Goal: Task Accomplishment & Management: Manage account settings

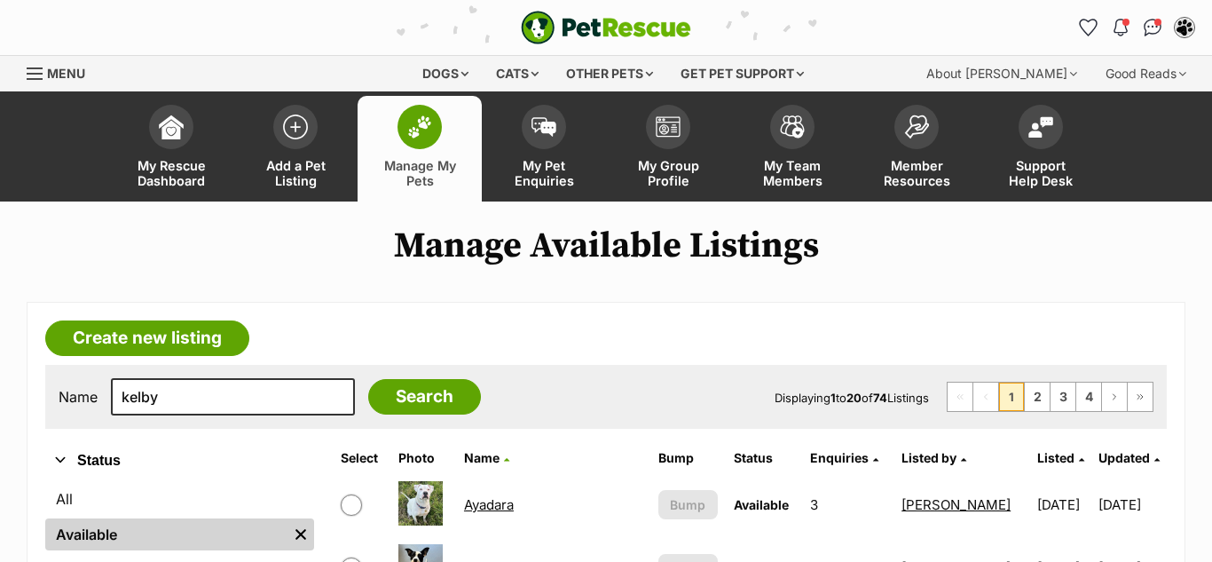
type input "kelby"
click at [368, 379] on input "Search" at bounding box center [424, 396] width 113 height 35
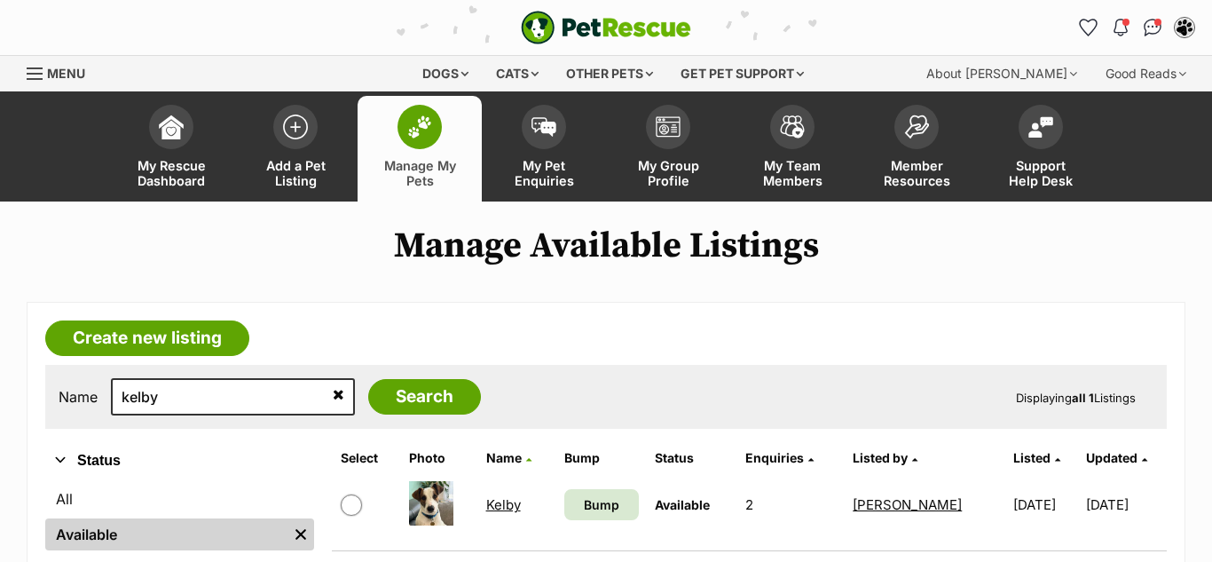
click at [500, 505] on link "Kelby" at bounding box center [503, 504] width 35 height 17
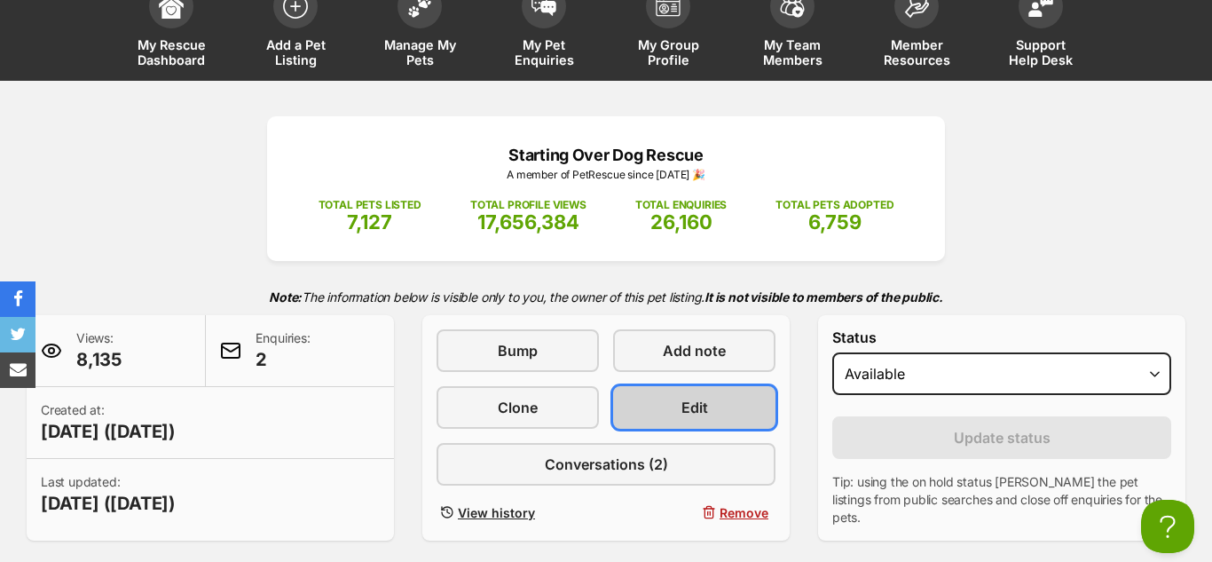
click at [729, 386] on link "Edit" at bounding box center [694, 407] width 162 height 43
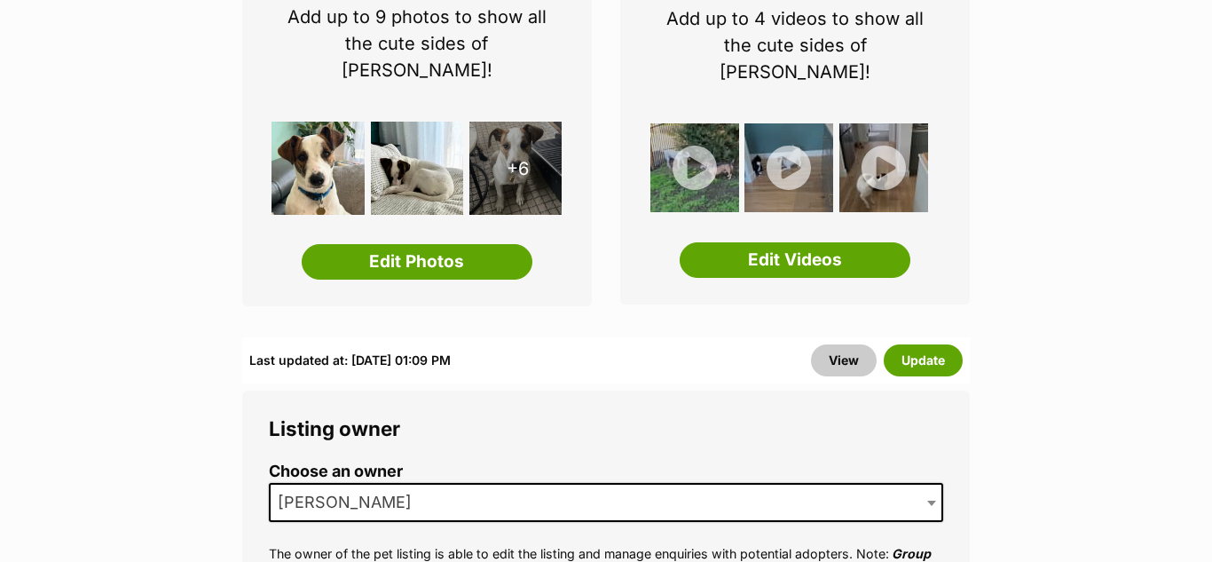
scroll to position [365, 0]
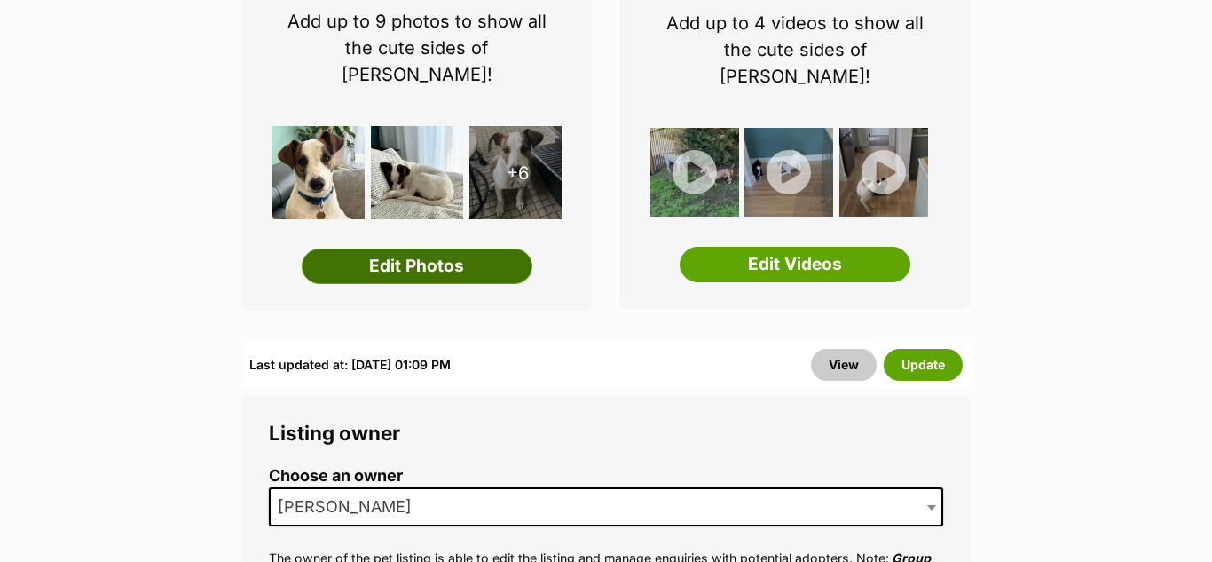
click at [427, 248] on link "Edit Photos" at bounding box center [417, 265] width 231 height 35
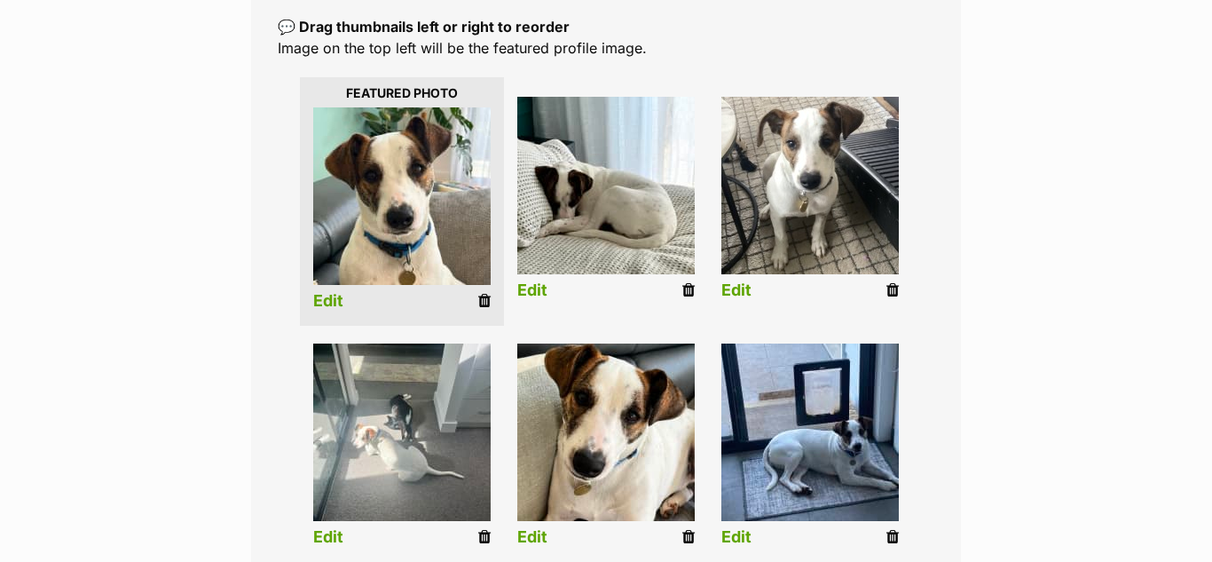
scroll to position [378, 0]
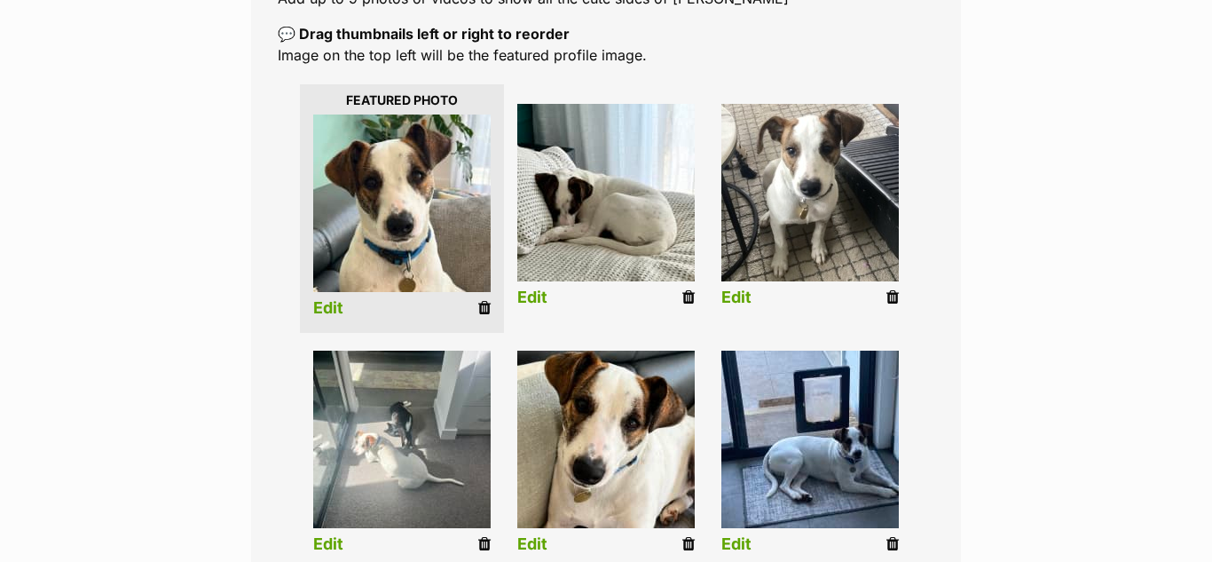
click at [808, 14] on div "Add pet photos Add up to 9 photos or videos to show all the cute sides of [PERS…" at bounding box center [606, 422] width 710 height 997
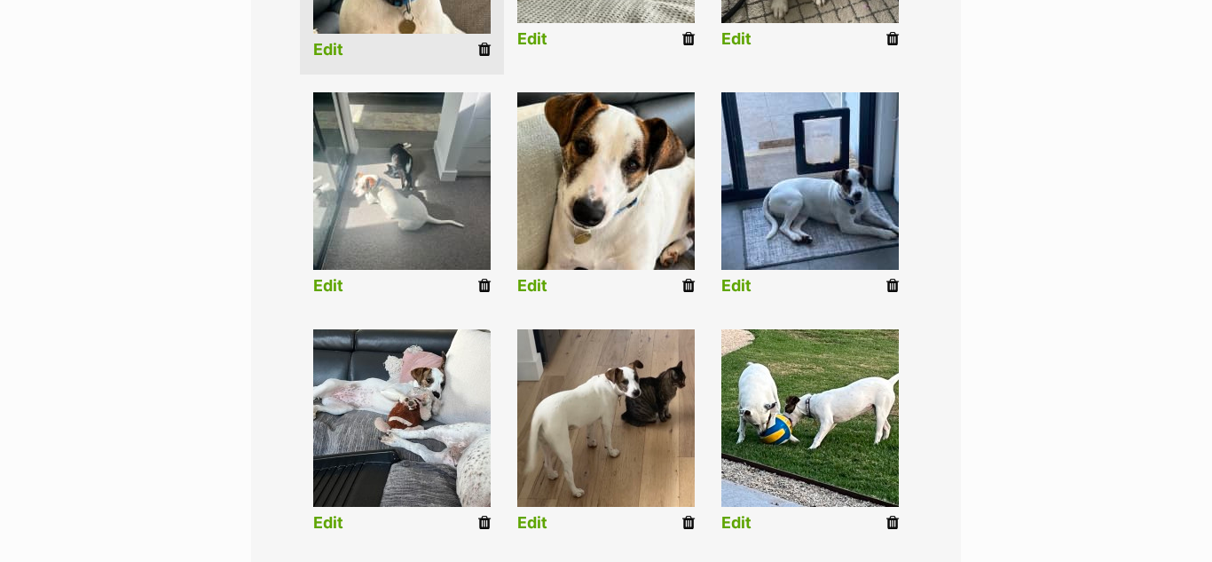
scroll to position [650, 0]
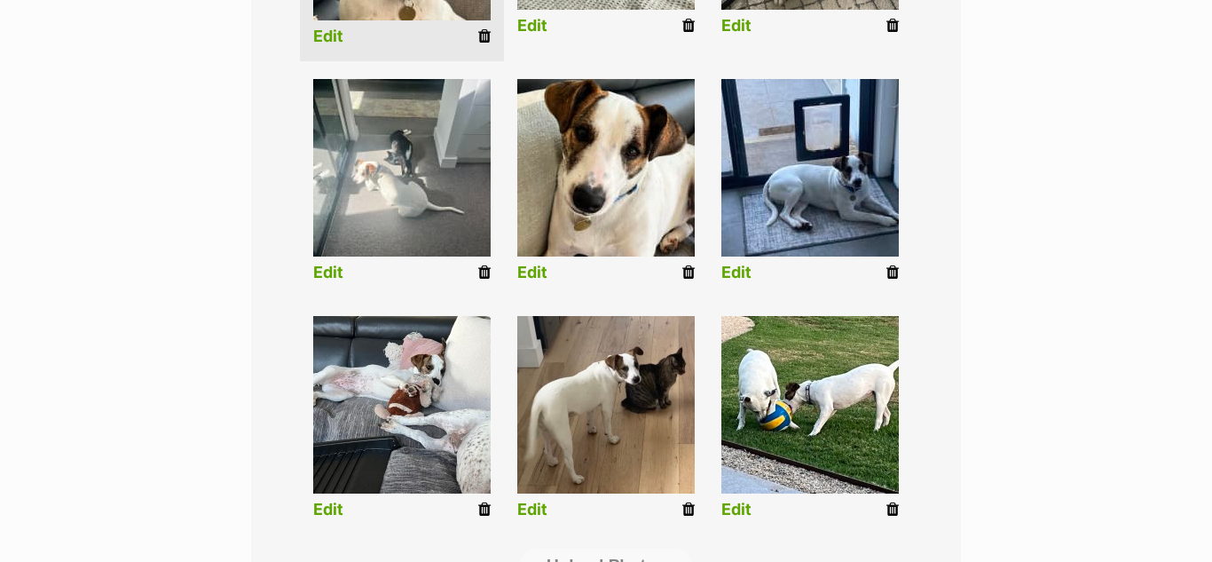
click at [886, 510] on icon at bounding box center [892, 509] width 12 height 16
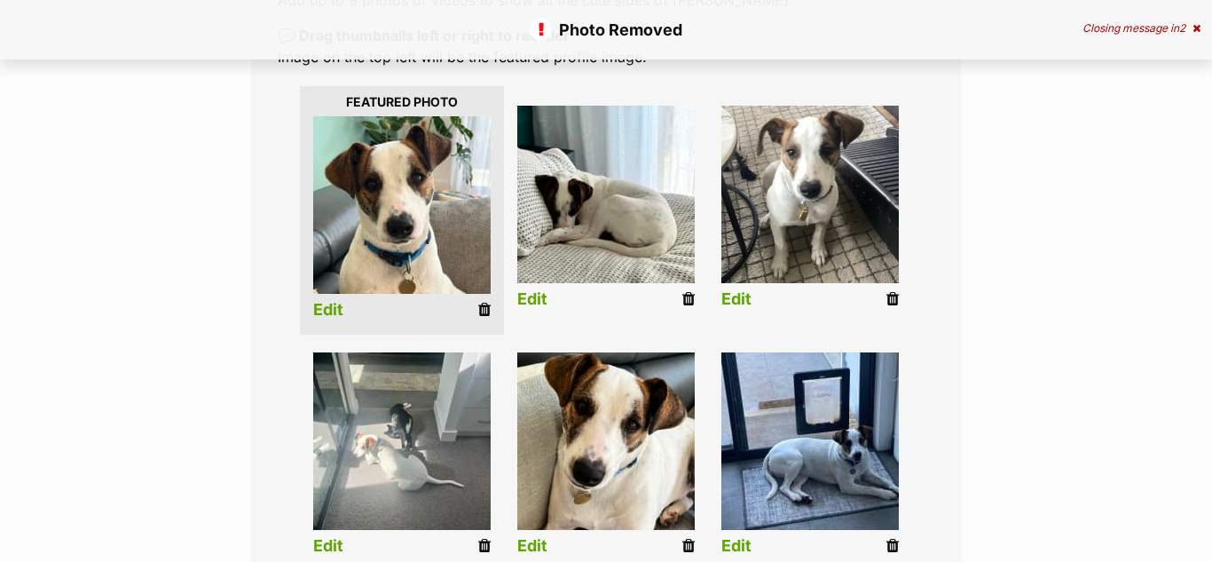
scroll to position [400, 0]
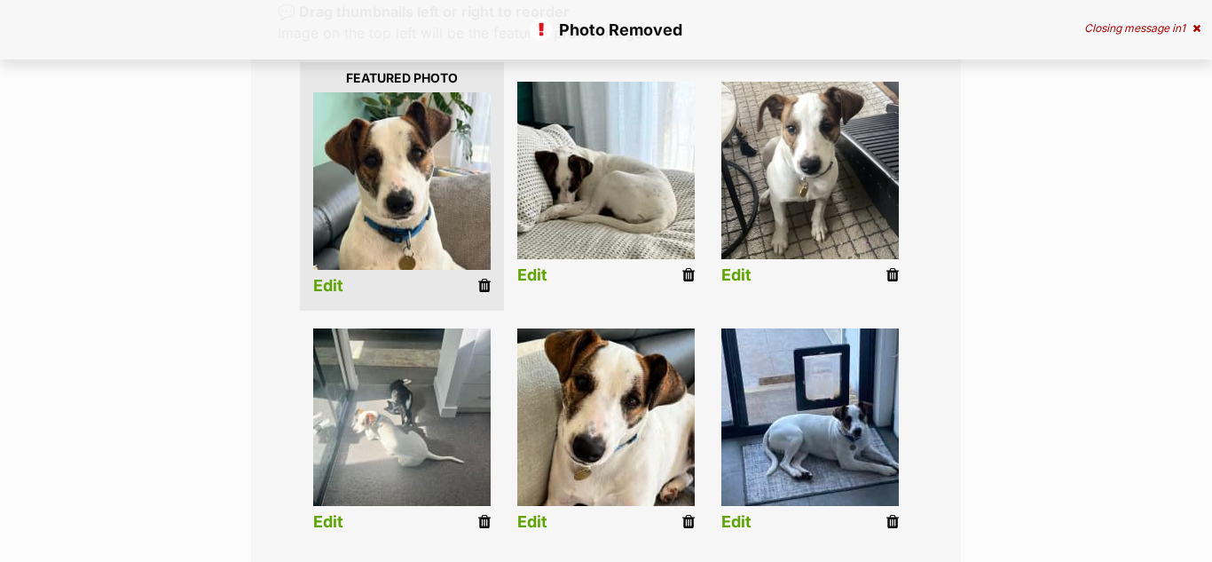
click at [488, 524] on icon at bounding box center [484, 522] width 12 height 16
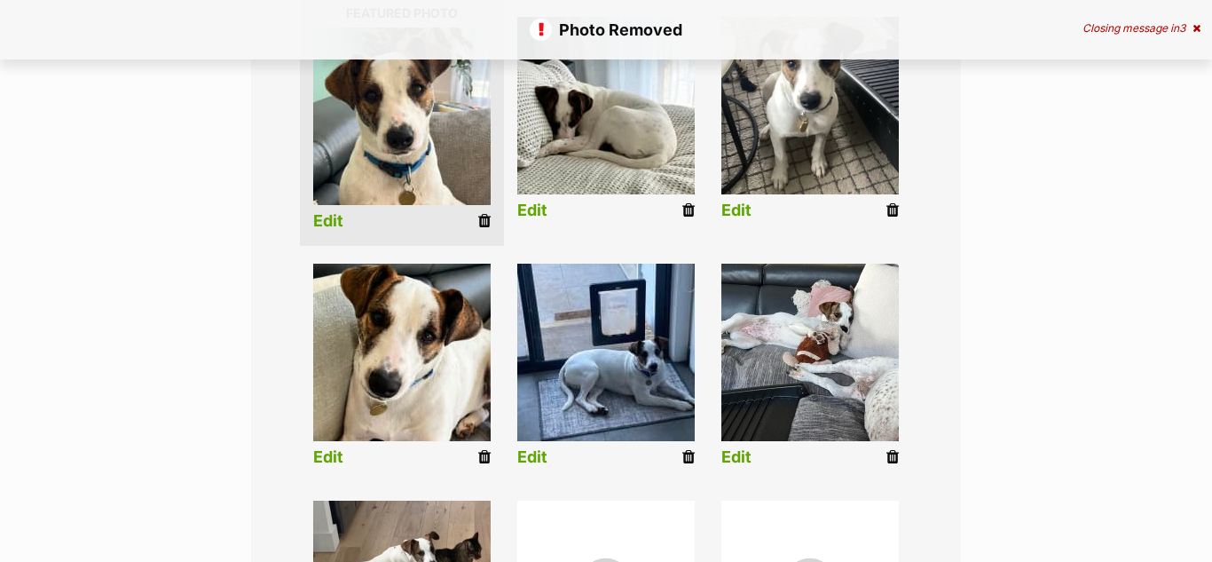
scroll to position [420, 0]
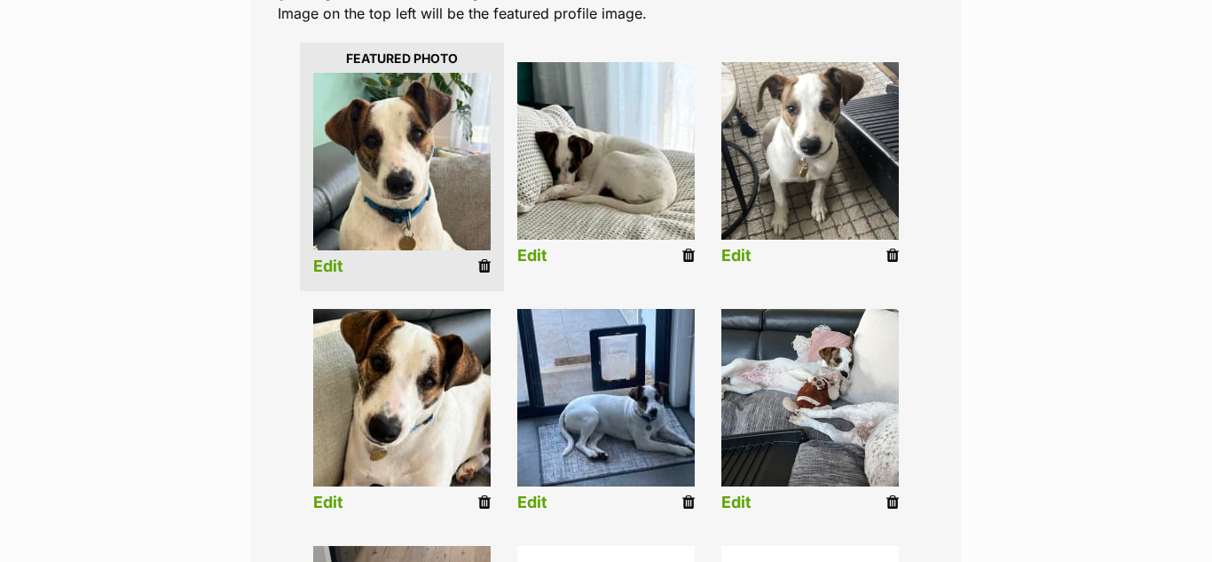
click at [490, 504] on icon at bounding box center [484, 502] width 12 height 16
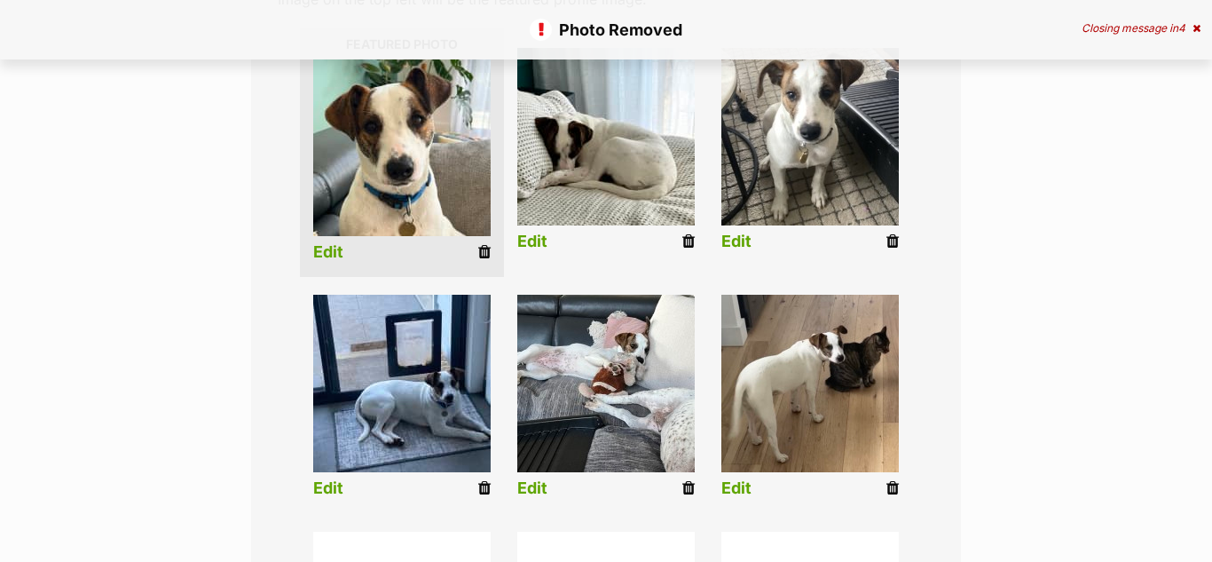
scroll to position [488, 0]
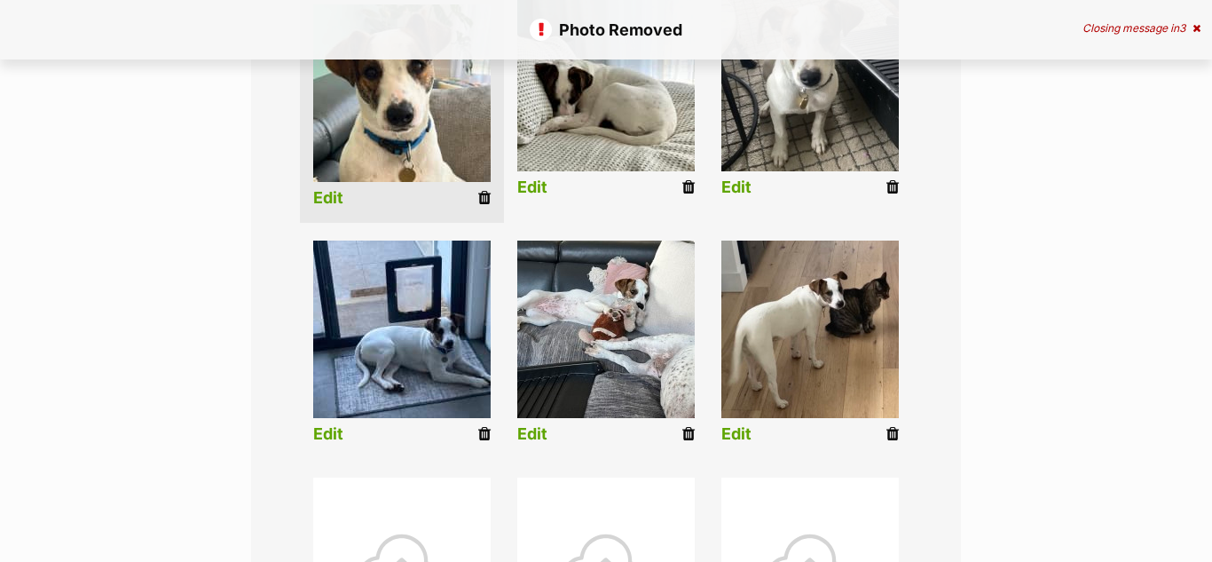
drag, startPoint x: 481, startPoint y: 437, endPoint x: 744, endPoint y: 83, distance: 441.6
click at [482, 437] on icon at bounding box center [484, 434] width 12 height 16
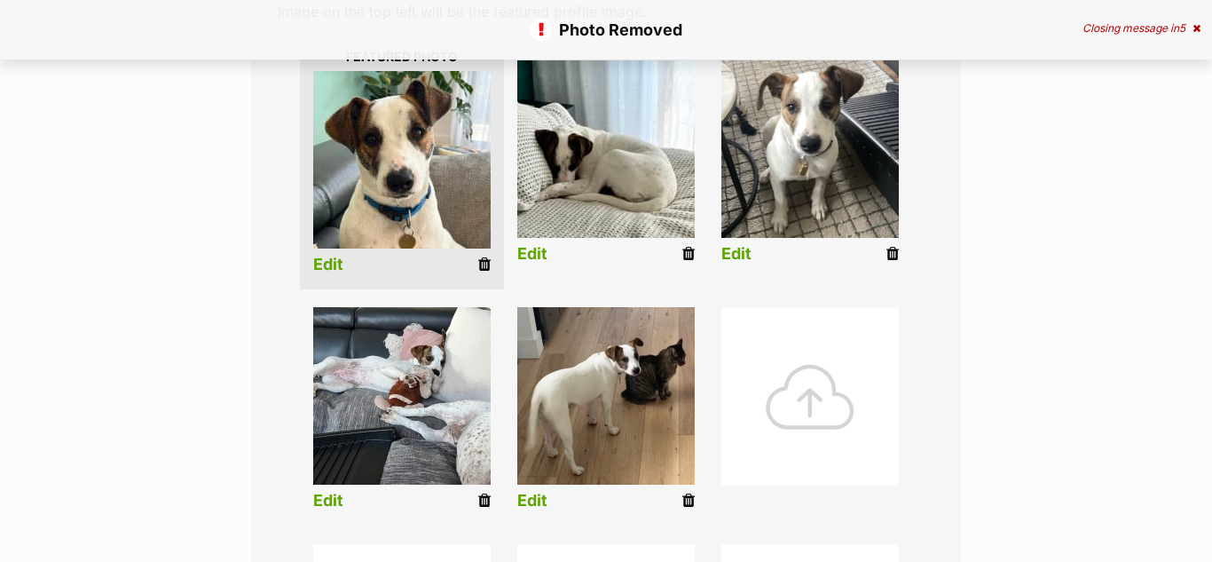
scroll to position [623, 0]
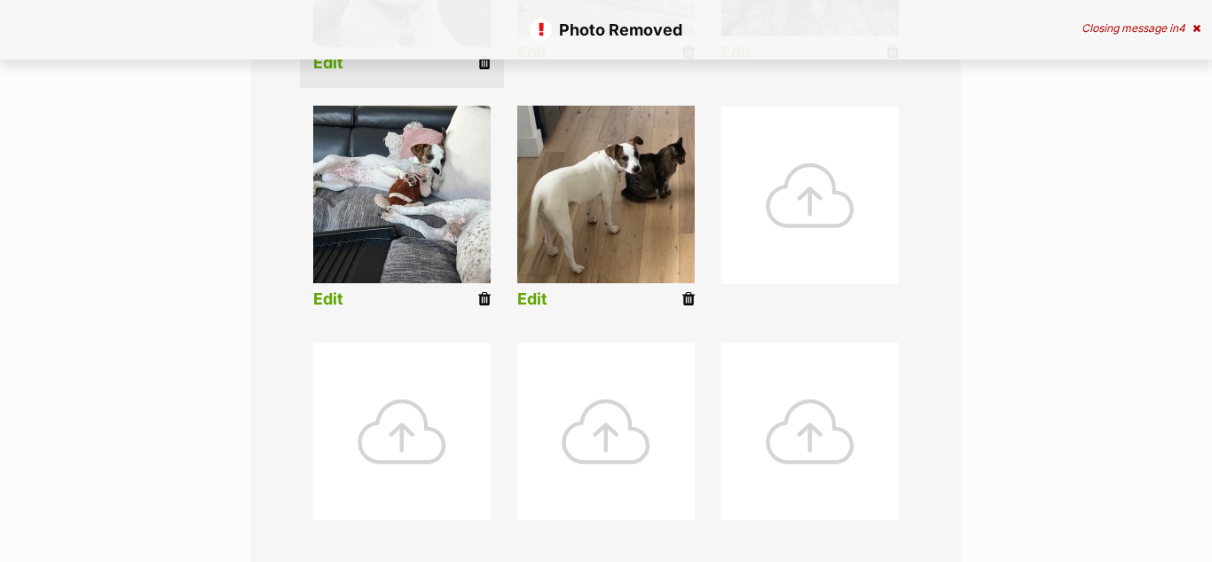
click at [690, 295] on icon at bounding box center [688, 299] width 12 height 16
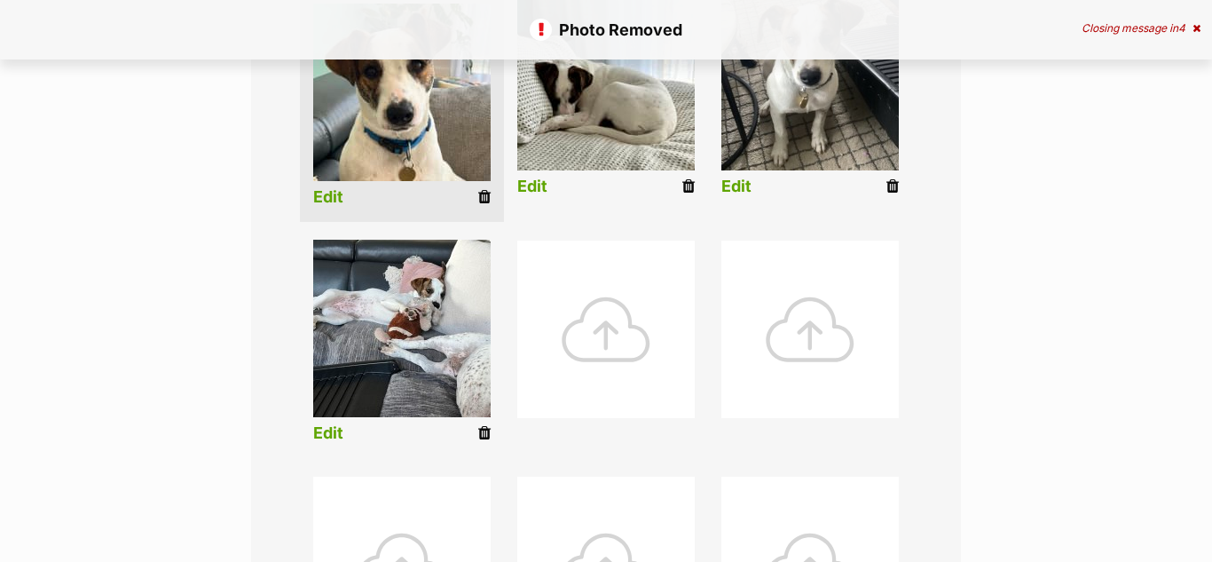
scroll to position [492, 0]
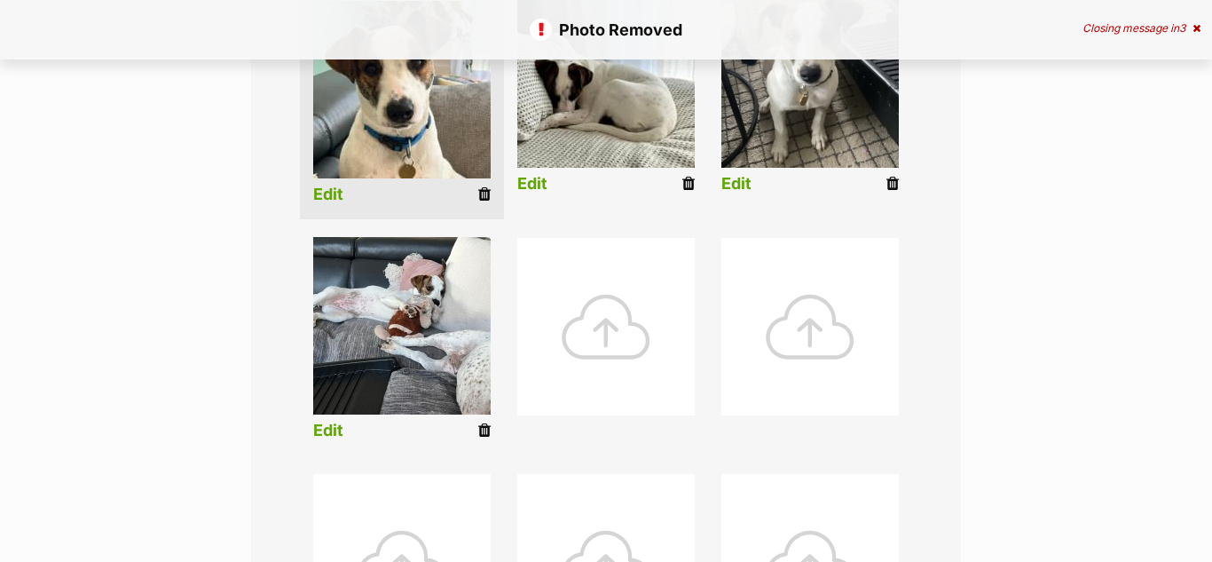
click at [484, 427] on icon at bounding box center [484, 430] width 12 height 16
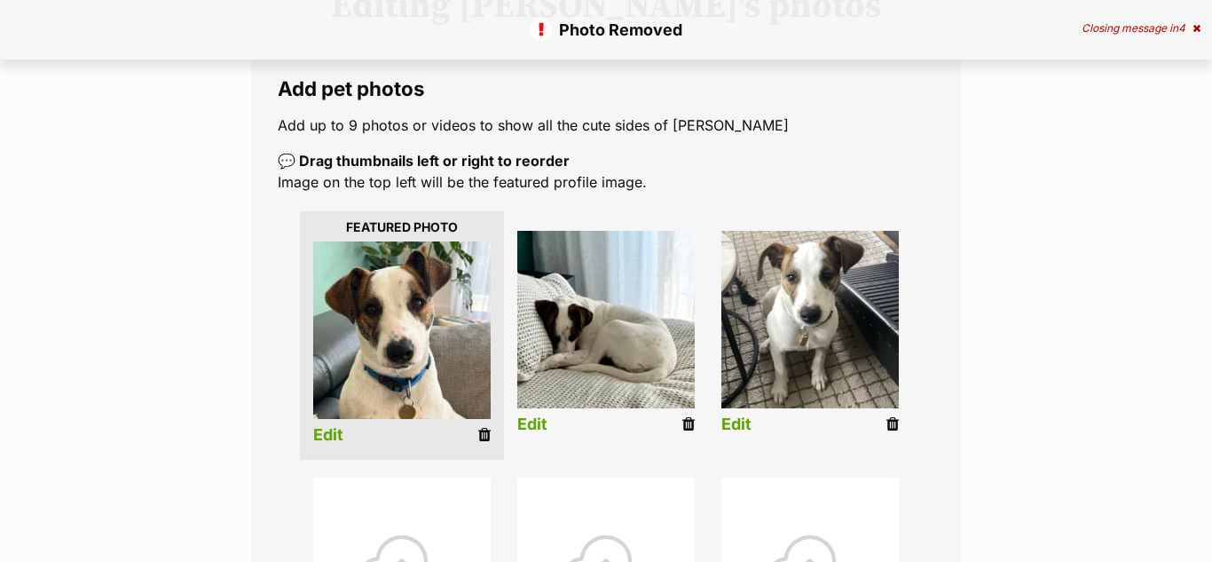
scroll to position [266, 0]
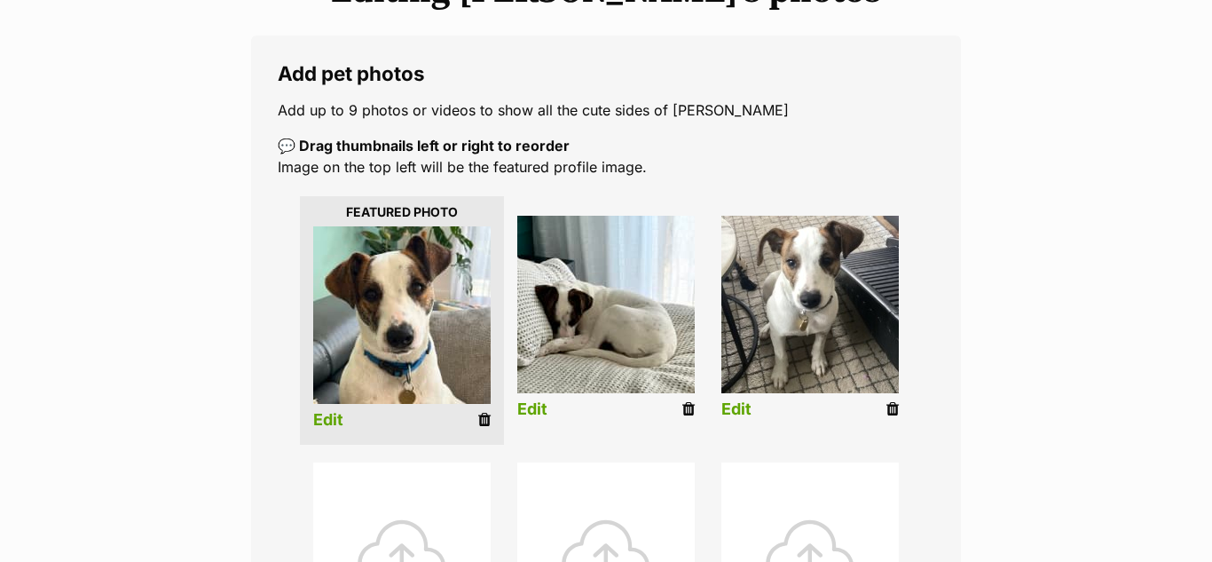
drag, startPoint x: 893, startPoint y: 414, endPoint x: 768, endPoint y: 92, distance: 345.2
click at [894, 414] on icon at bounding box center [892, 409] width 12 height 16
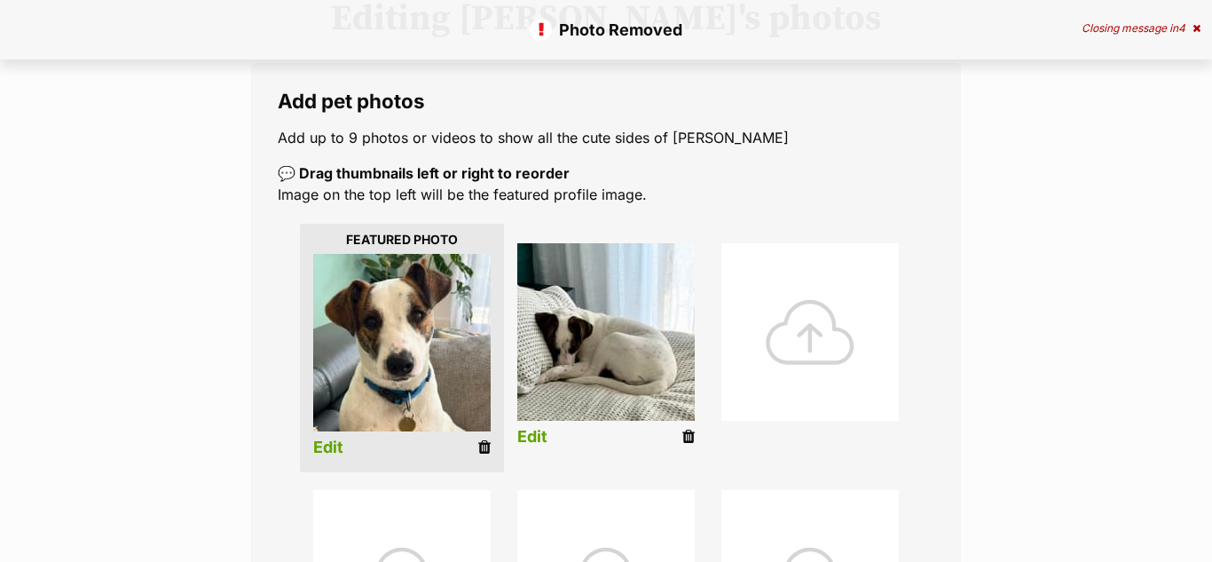
scroll to position [243, 0]
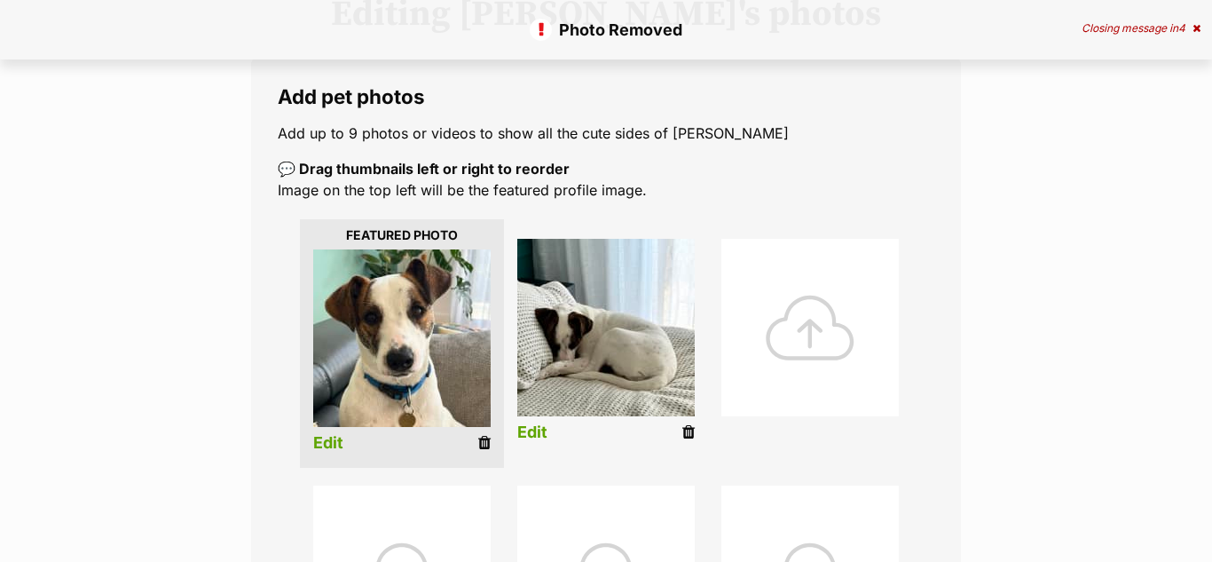
click at [797, 359] on div at bounding box center [809, 327] width 177 height 177
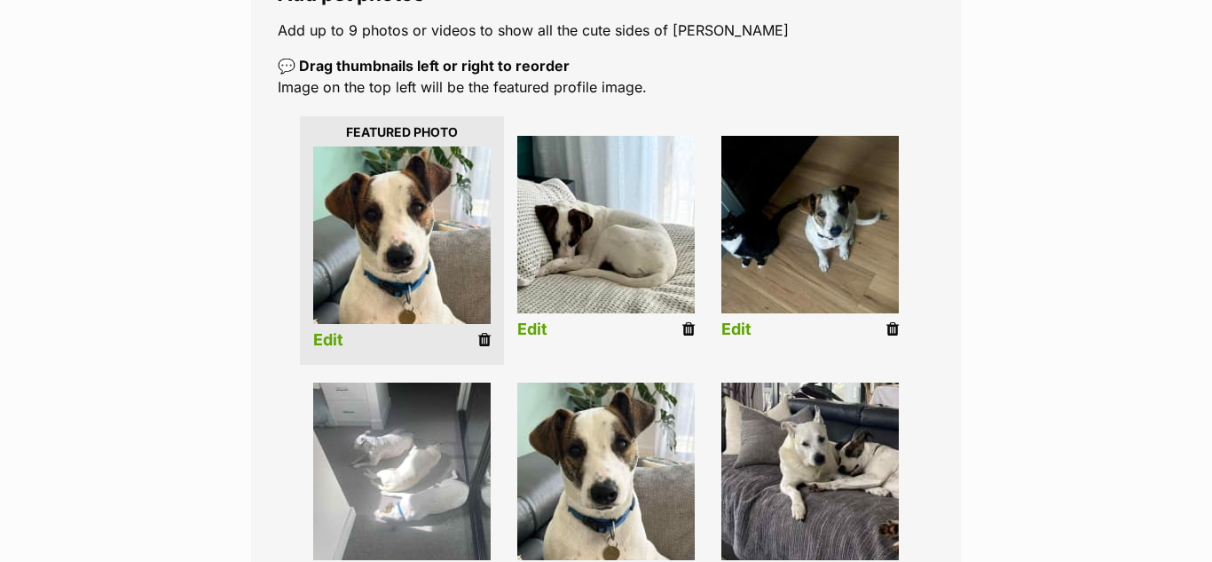
scroll to position [361, 0]
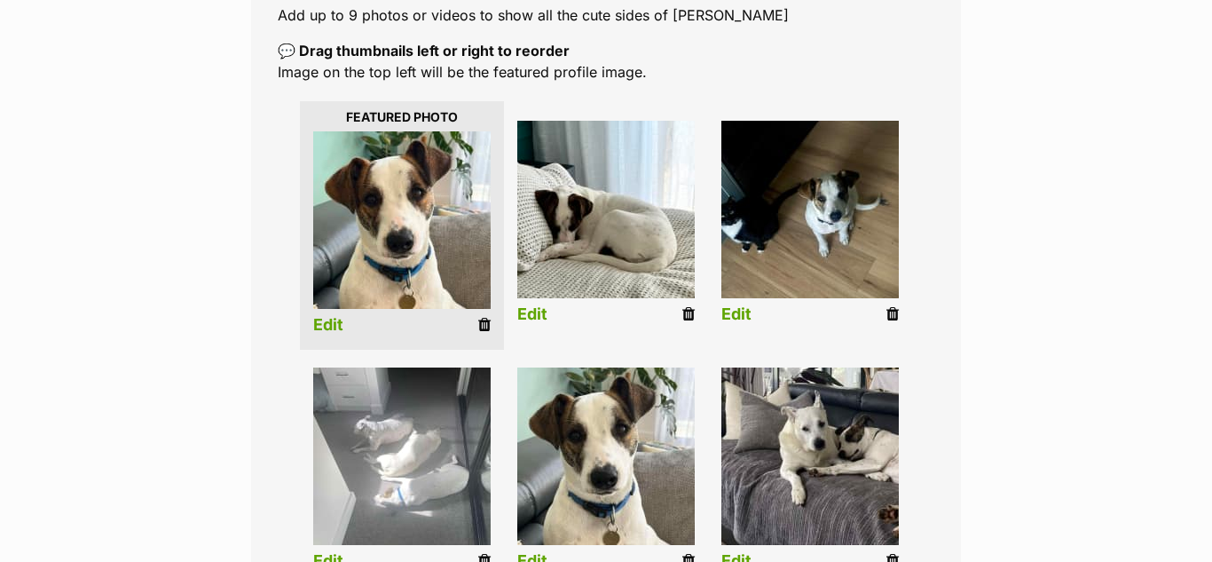
click at [735, 316] on link "Edit" at bounding box center [736, 314] width 30 height 19
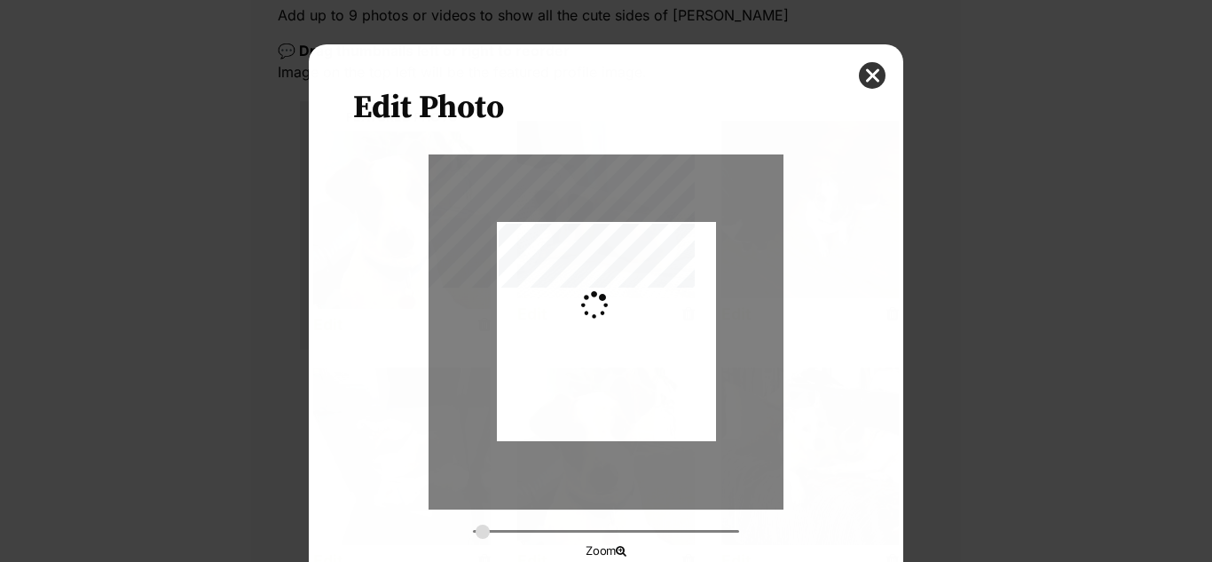
scroll to position [0, 0]
type input "0.3293"
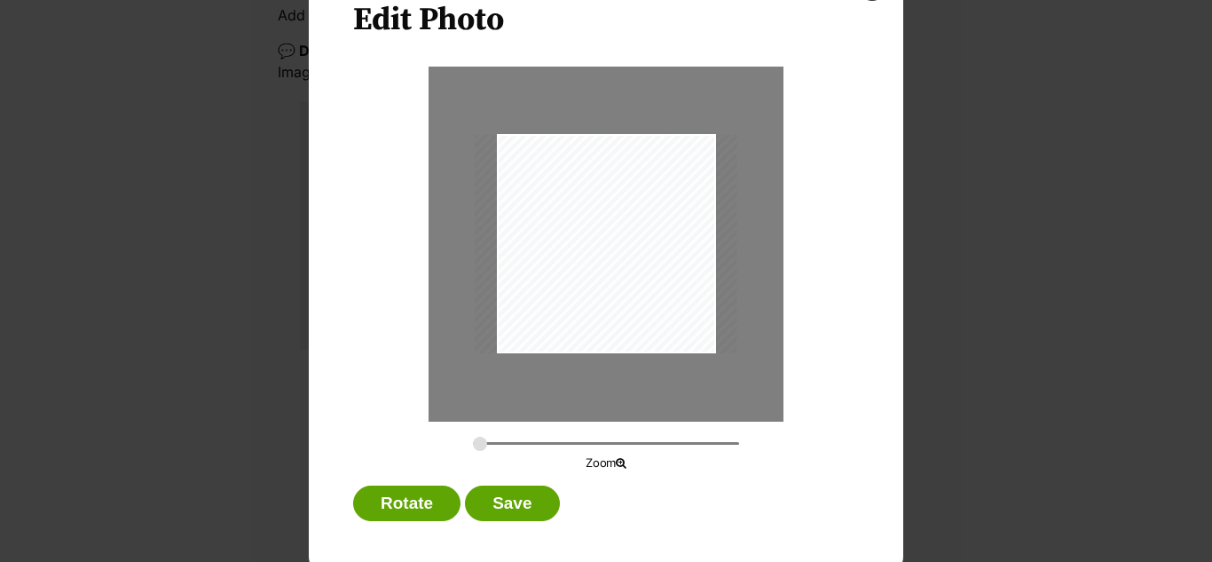
scroll to position [100, 0]
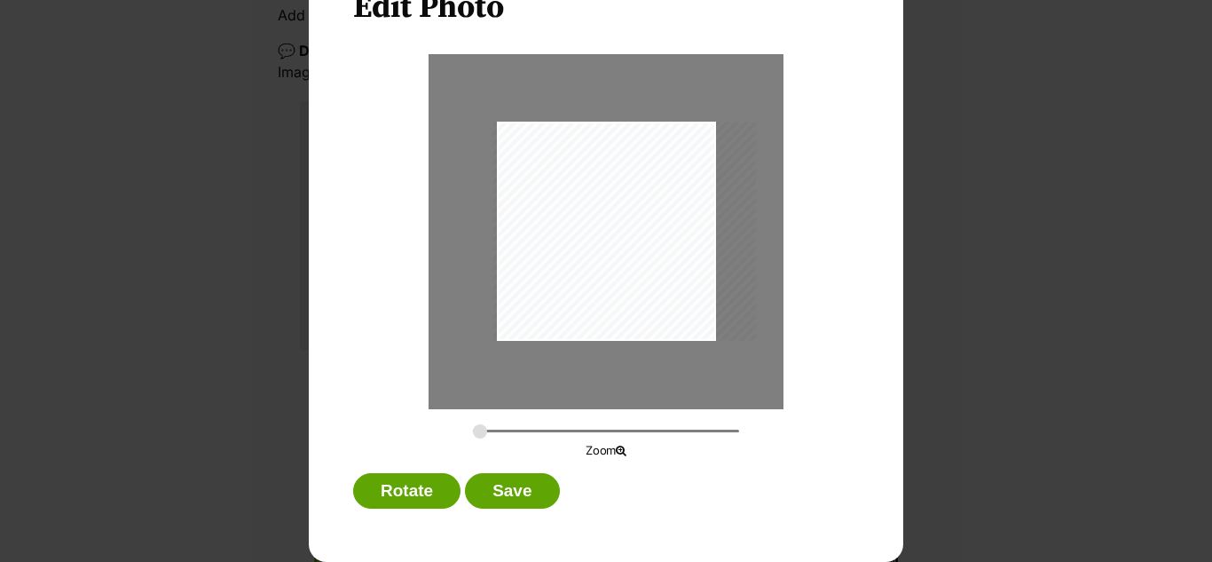
drag, startPoint x: 588, startPoint y: 250, endPoint x: 612, endPoint y: 242, distance: 25.3
click at [612, 242] on div "Dialog Window - Close (Press escape to close)" at bounding box center [624, 231] width 263 height 219
click at [516, 490] on button "Save" at bounding box center [512, 490] width 94 height 35
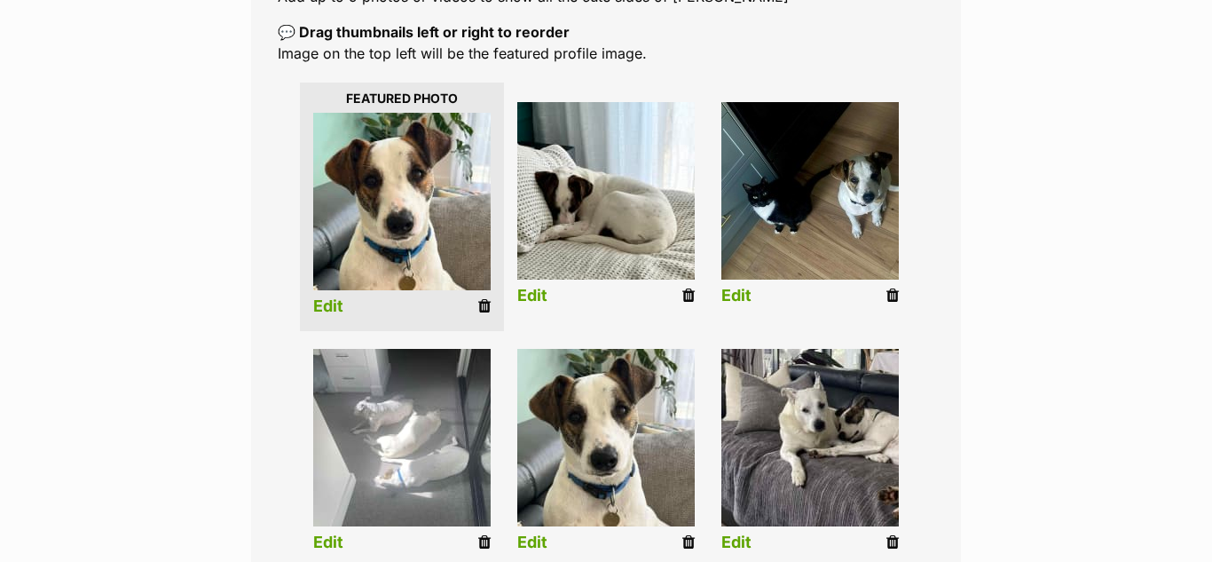
scroll to position [389, 0]
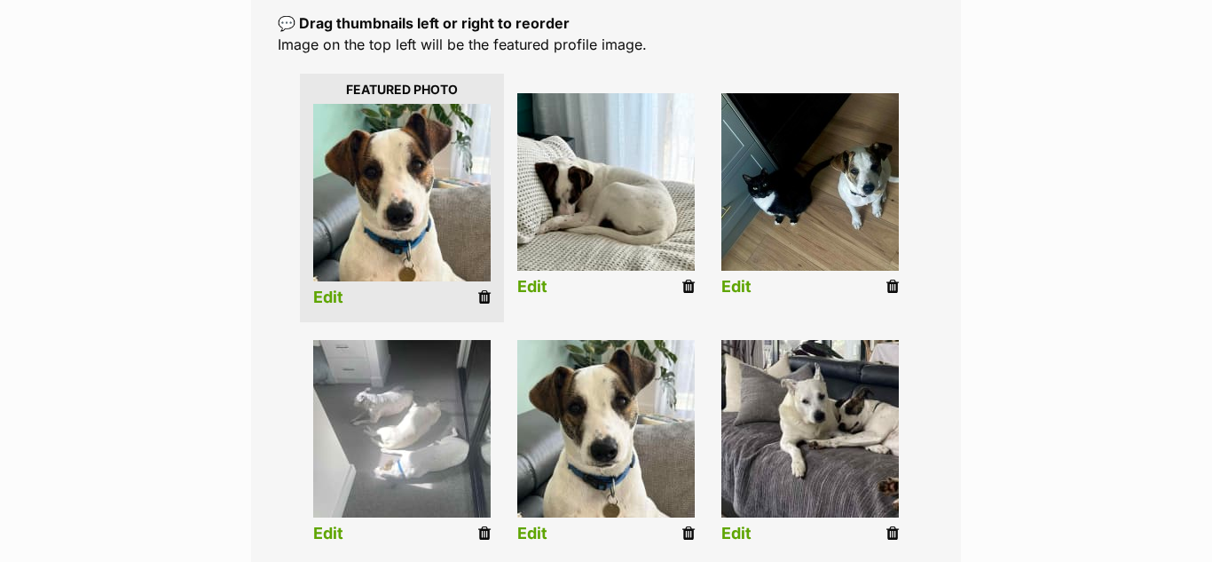
click at [891, 535] on icon at bounding box center [892, 533] width 12 height 16
click at [732, 535] on link "Edit" at bounding box center [736, 533] width 30 height 19
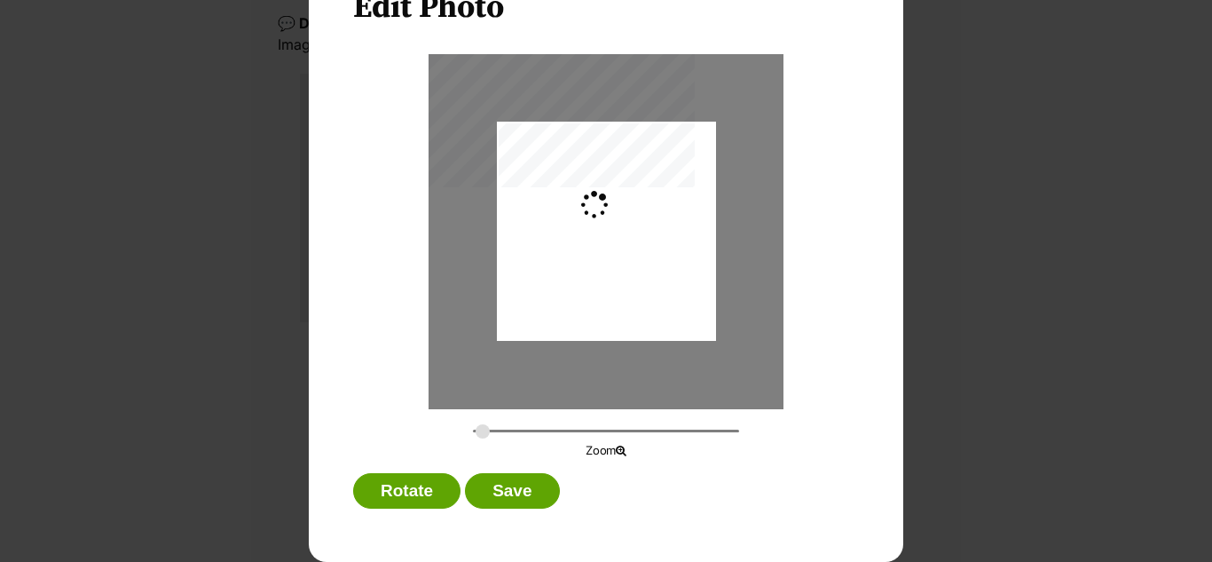
scroll to position [0, 0]
type input "0.5758"
drag, startPoint x: 647, startPoint y: 281, endPoint x: 610, endPoint y: 281, distance: 37.3
click at [610, 281] on div "Dialog Window - Close (Press escape to close)" at bounding box center [569, 231] width 460 height 219
click at [500, 497] on button "Save" at bounding box center [512, 490] width 94 height 35
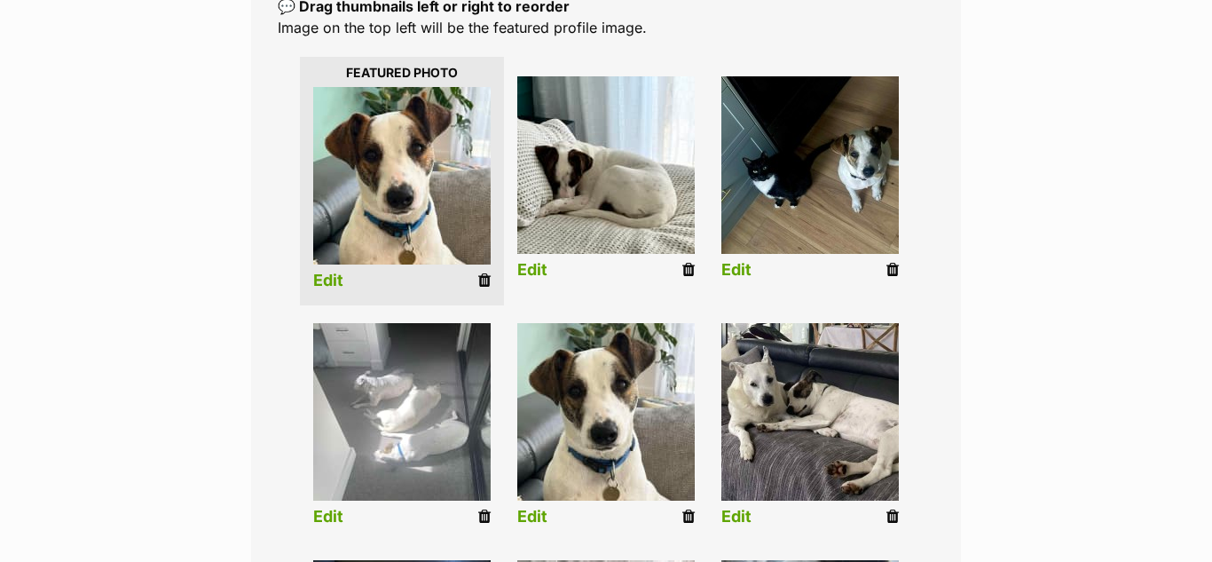
scroll to position [406, 0]
click at [687, 514] on icon at bounding box center [688, 516] width 12 height 16
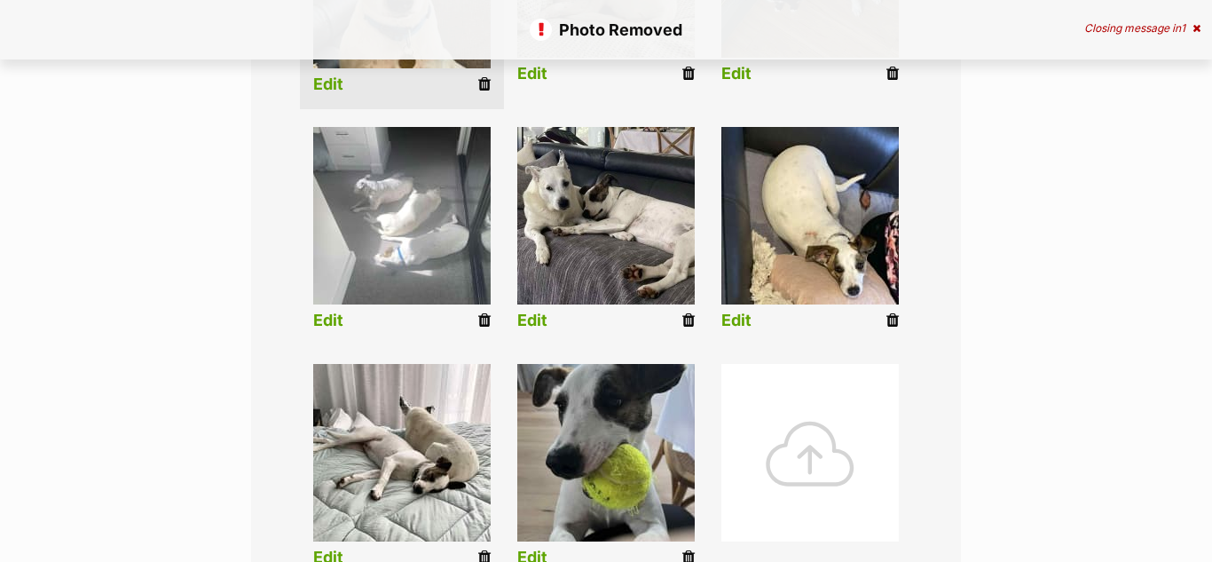
scroll to position [604, 0]
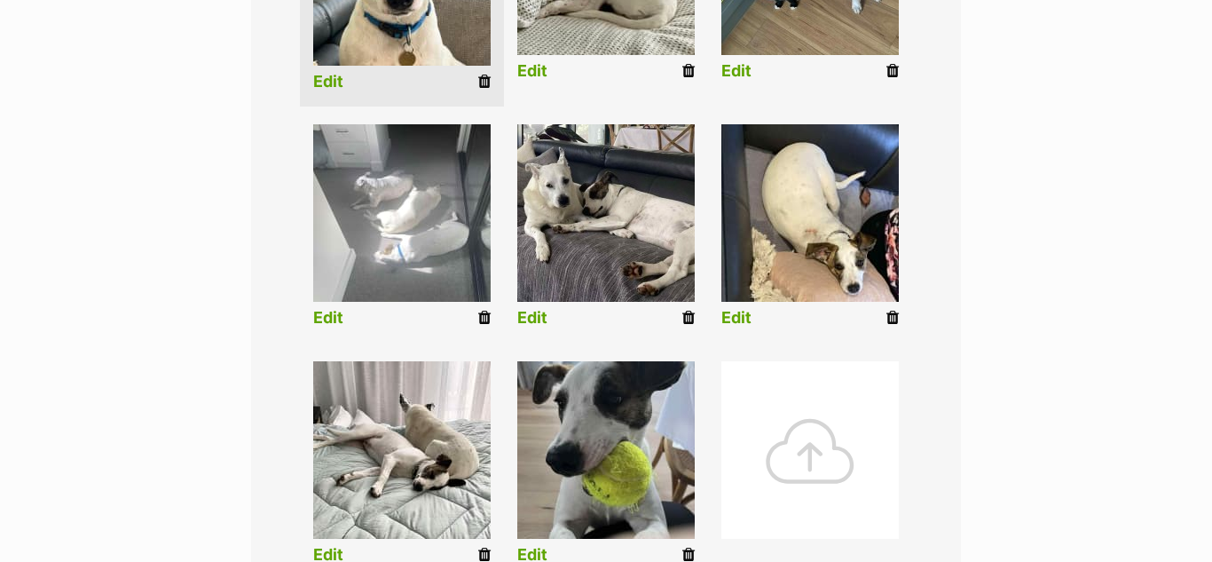
click at [532, 557] on link "Edit" at bounding box center [532, 555] width 30 height 19
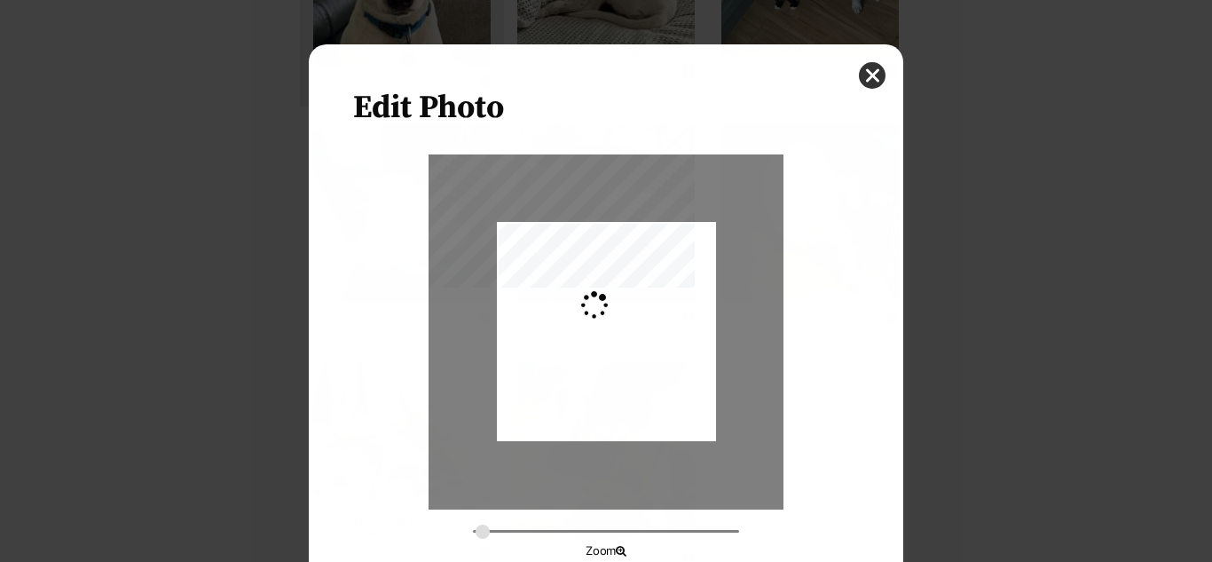
scroll to position [0, 0]
type input "0.2744"
click at [868, 78] on button "close" at bounding box center [872, 75] width 27 height 27
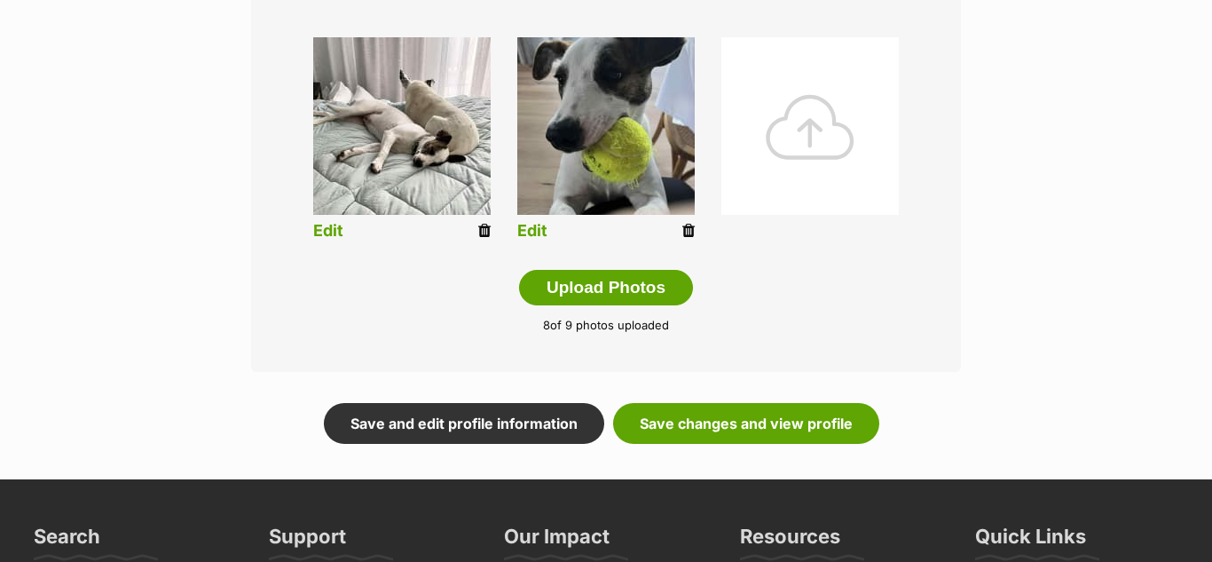
scroll to position [954, 0]
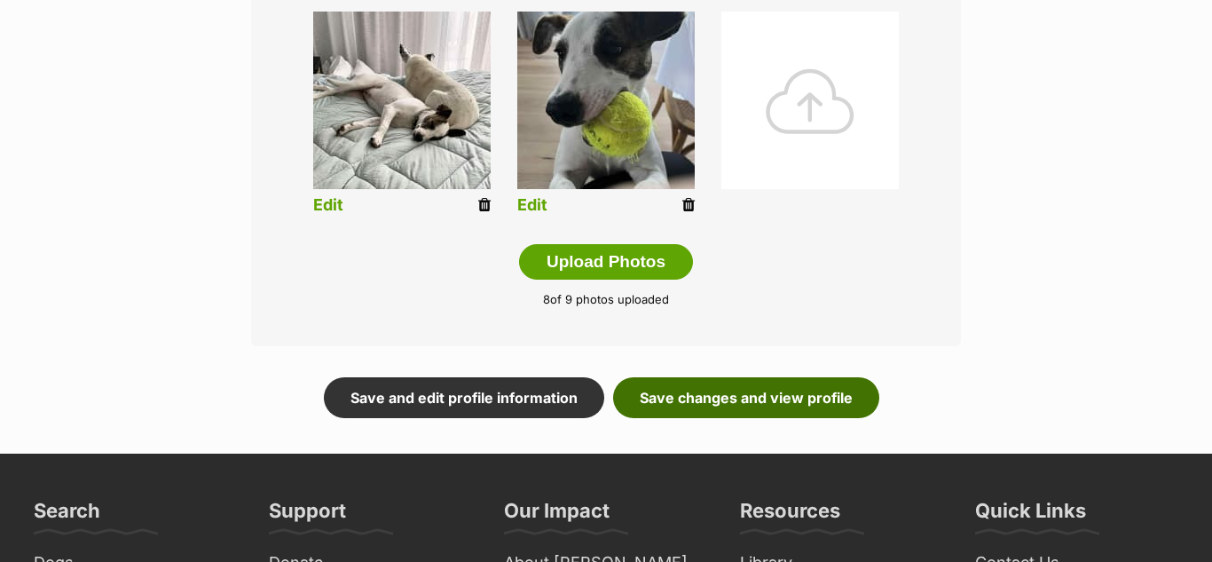
click at [762, 399] on link "Save changes and view profile" at bounding box center [746, 397] width 266 height 41
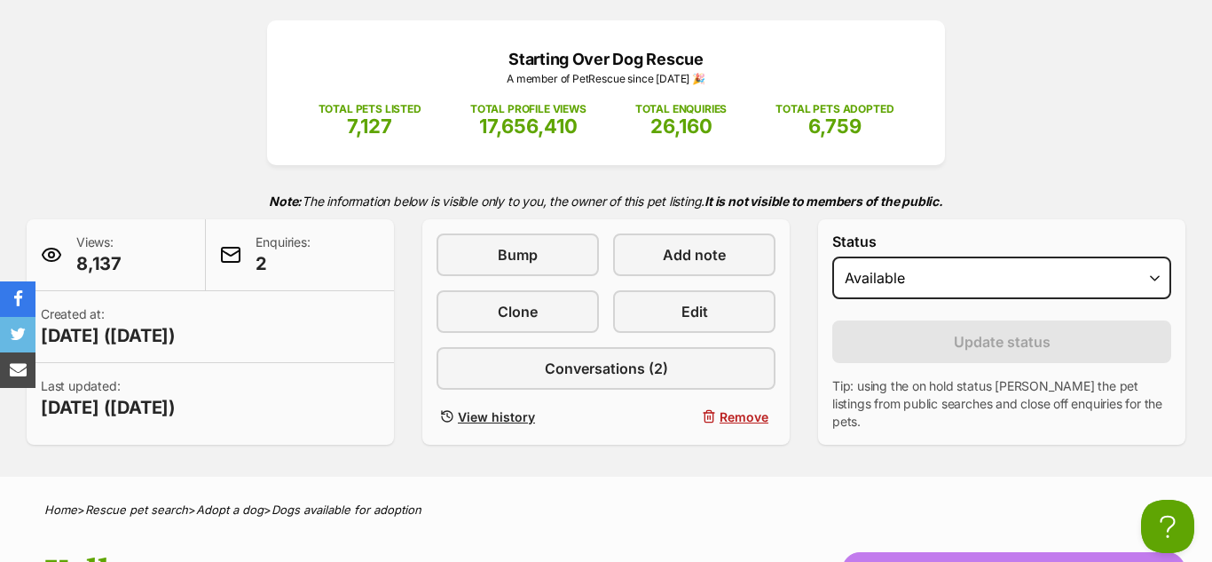
click at [1028, 141] on div "Starting Over Dog Rescue A member of PetRescue since [DATE] 🎉 TOTAL PETS LISTED…" at bounding box center [606, 232] width 1212 height 424
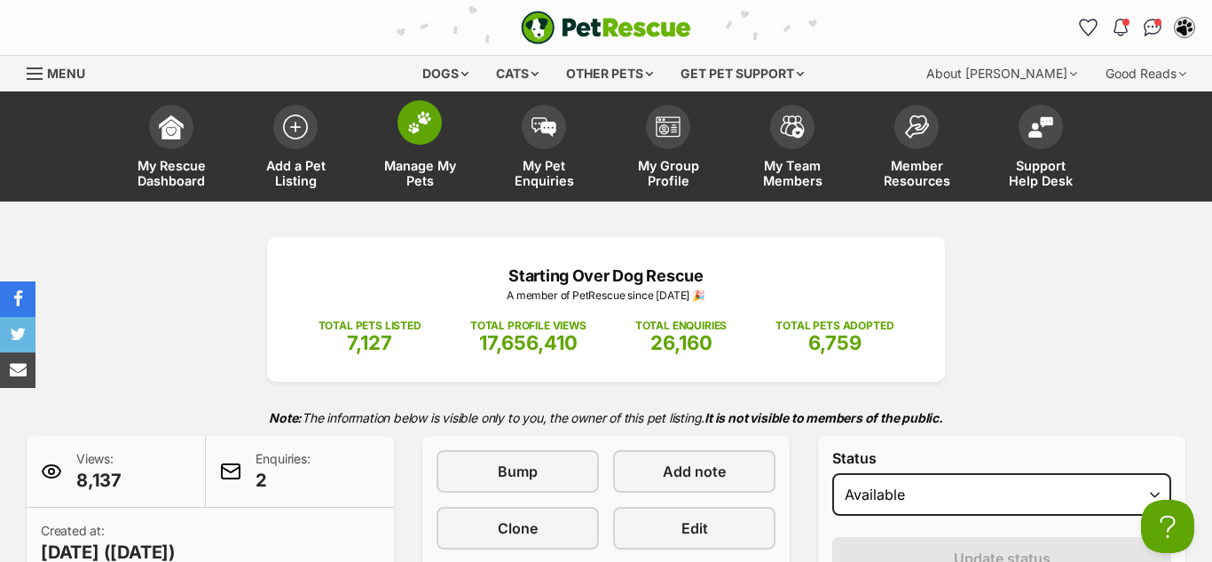
click at [422, 126] on img at bounding box center [419, 122] width 25 height 23
